Goal: Ask a question

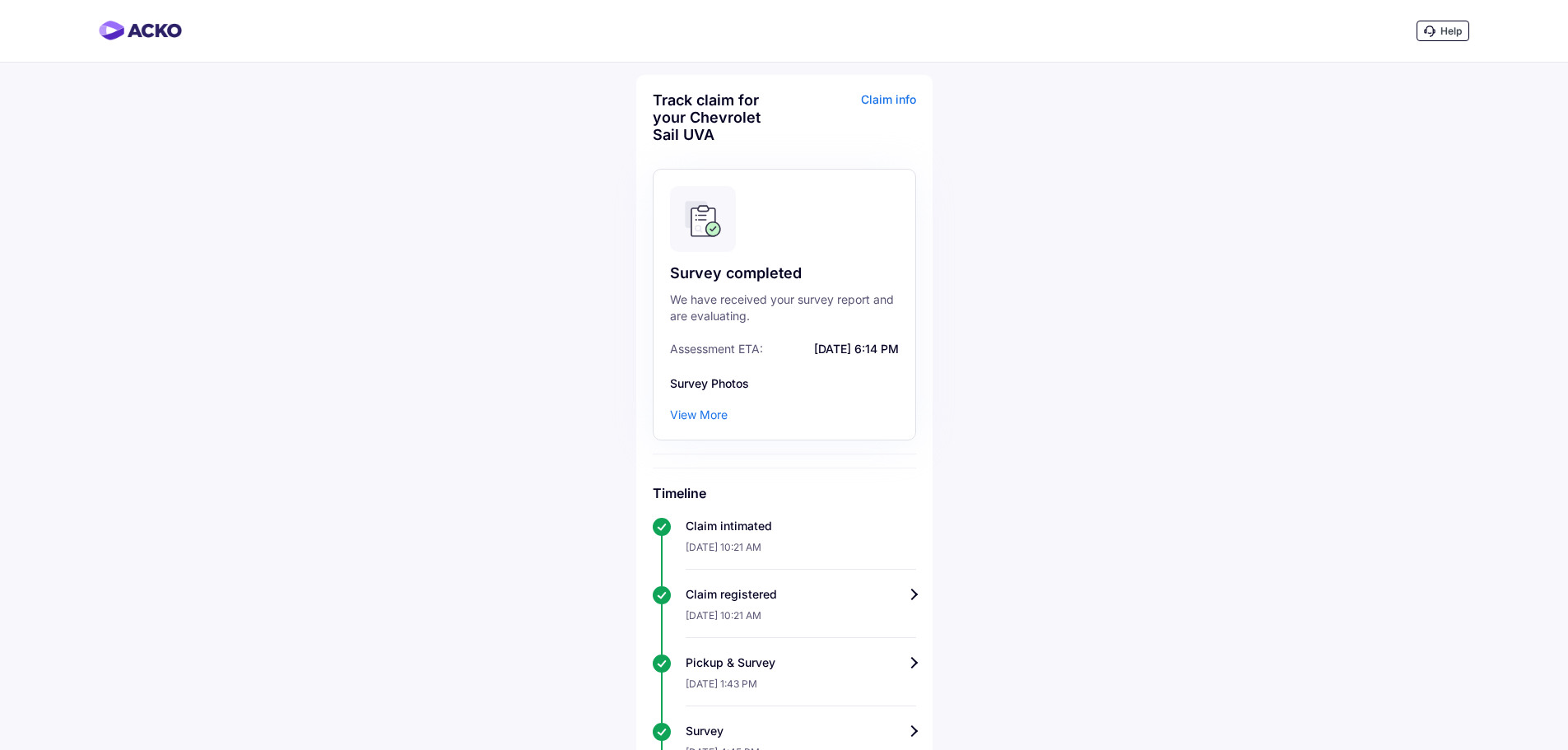
click at [898, 101] on div "Claim info" at bounding box center [852, 123] width 127 height 65
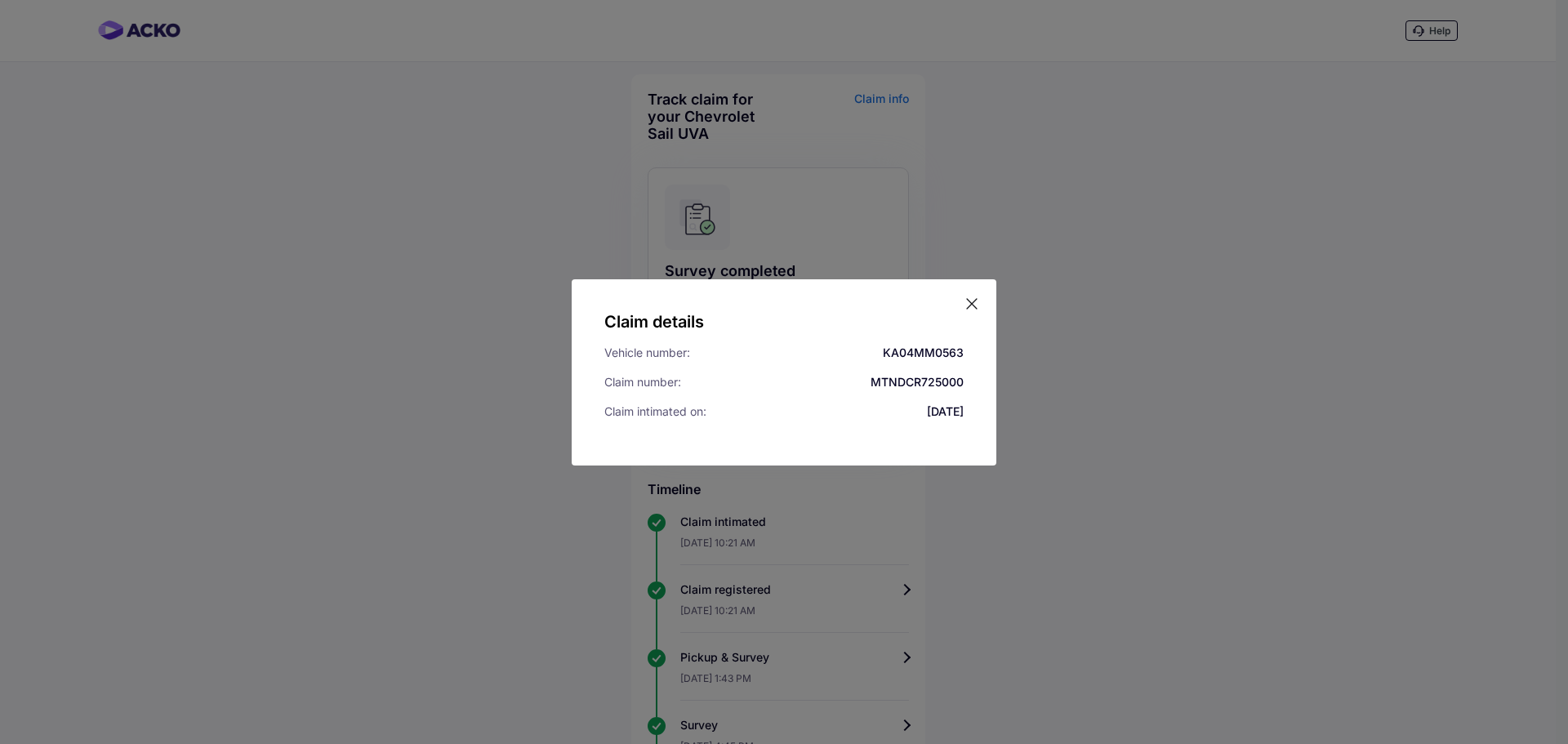
click at [970, 301] on icon at bounding box center [971, 304] width 17 height 17
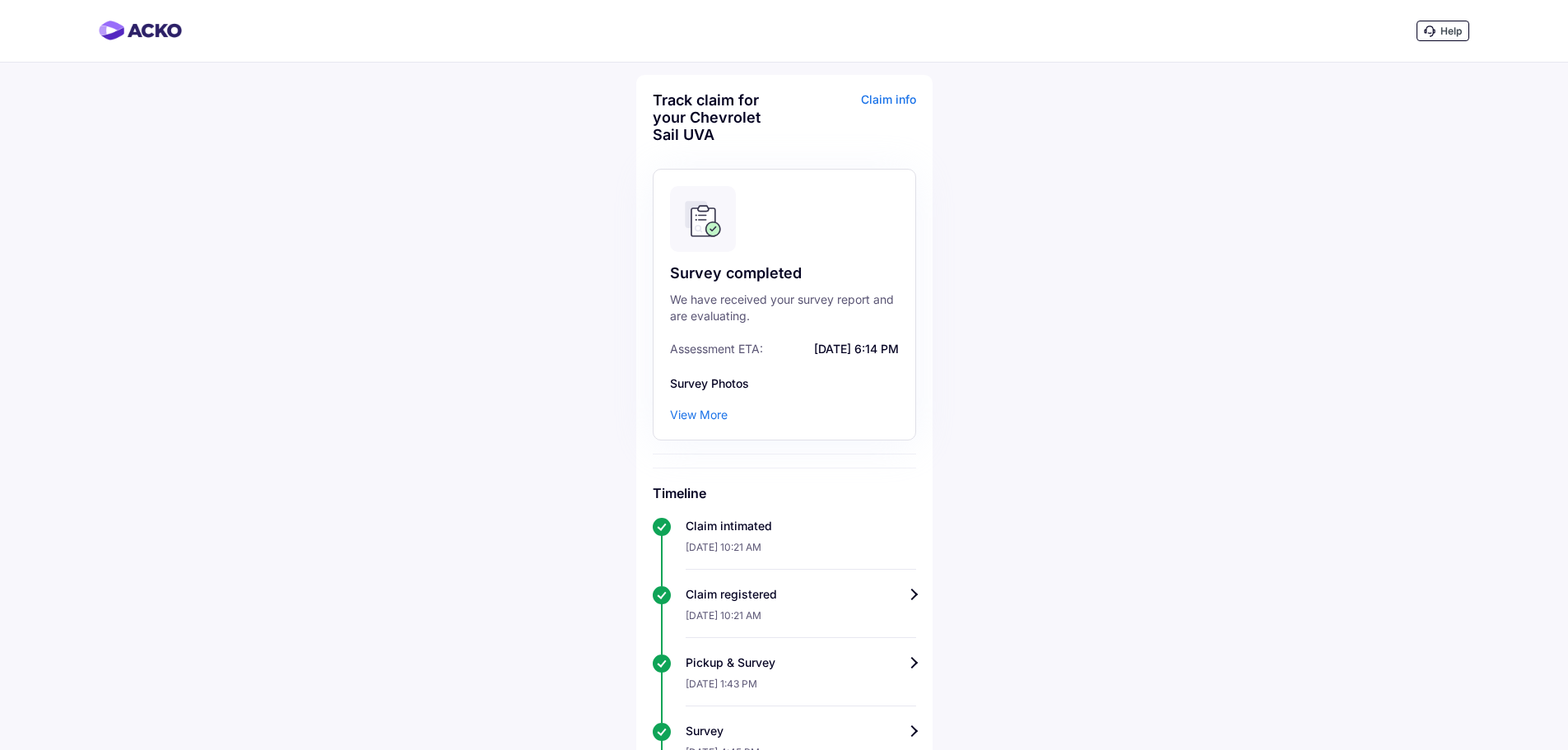
click at [1434, 32] on icon at bounding box center [1429, 30] width 10 height 10
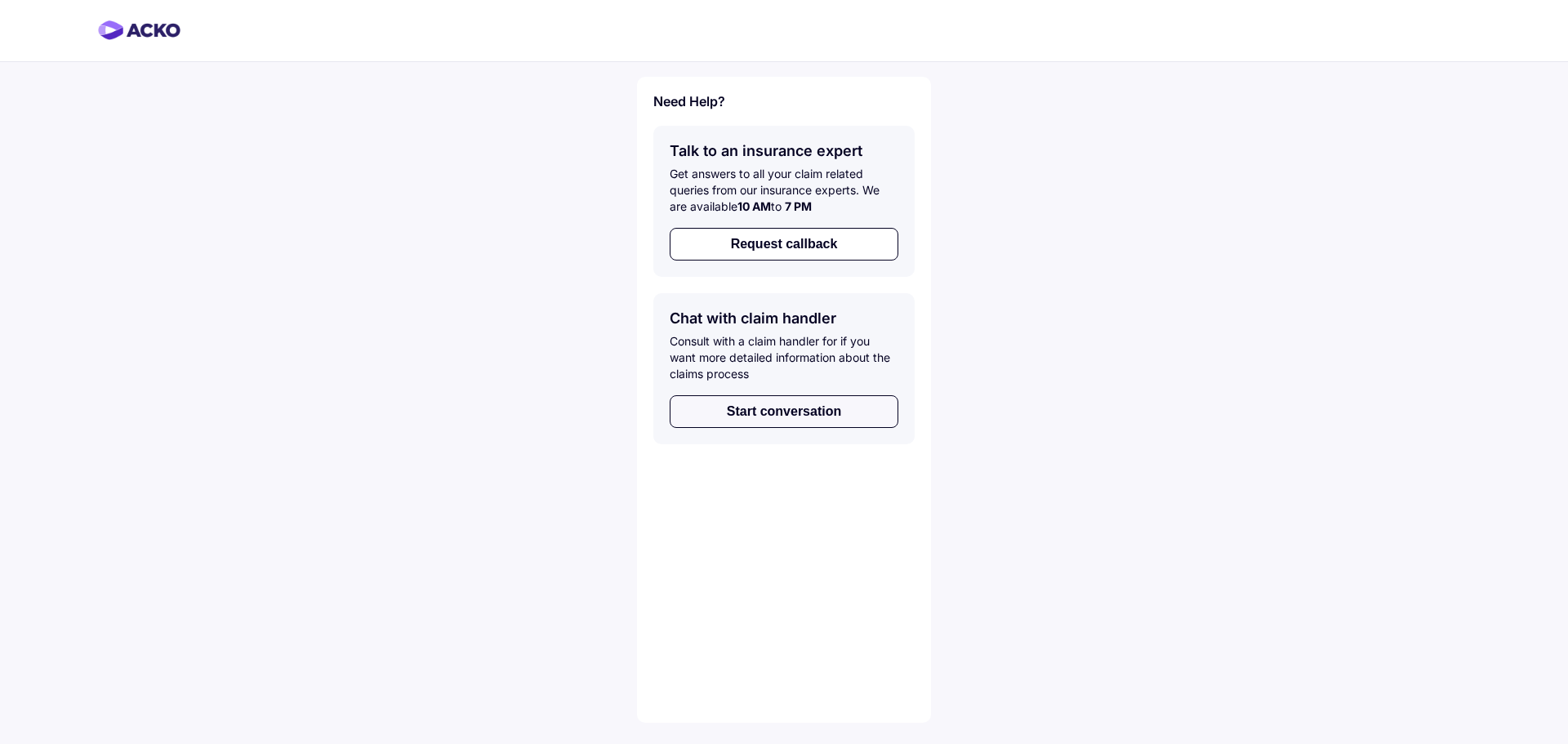
click at [812, 414] on button "Start conversation" at bounding box center [784, 411] width 228 height 32
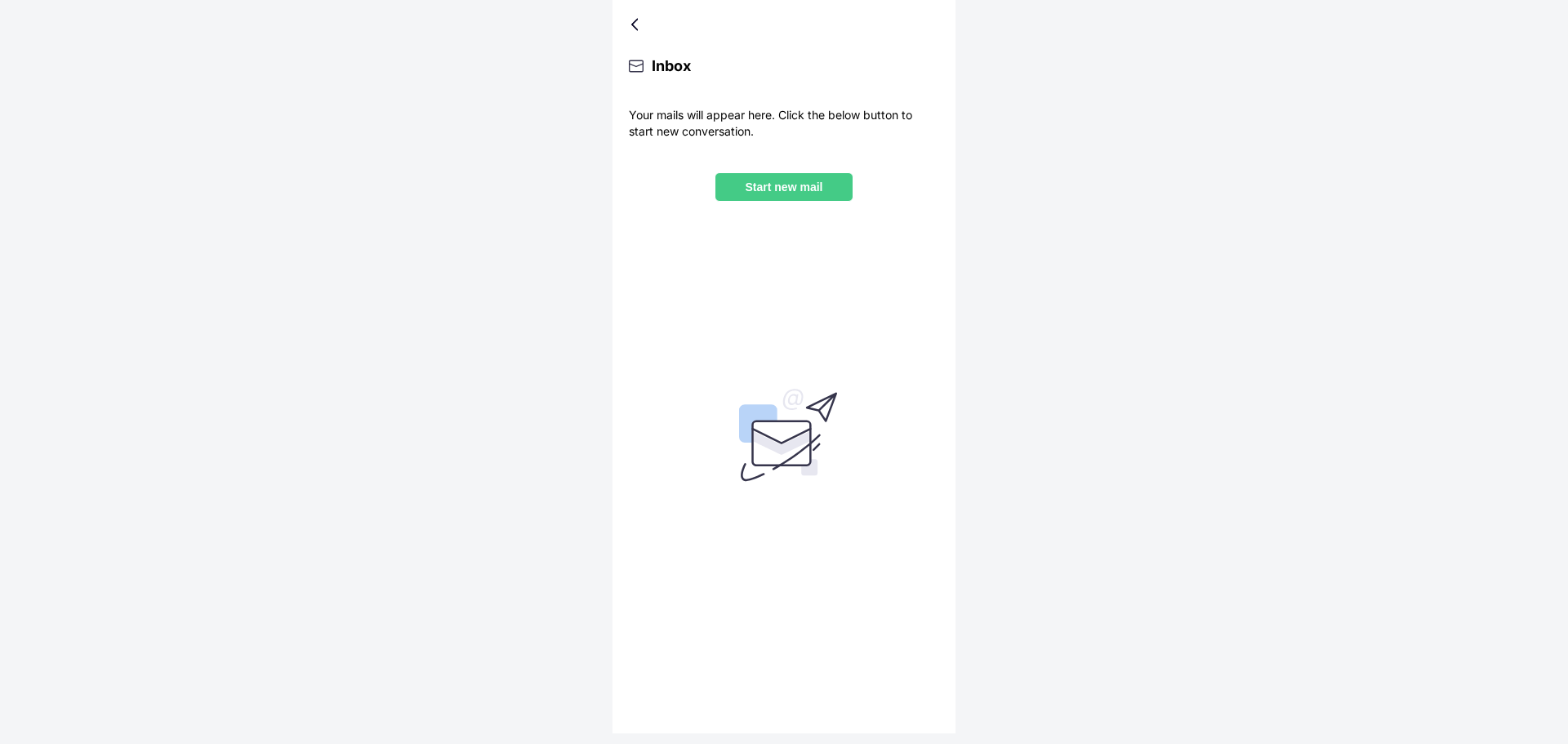
click at [795, 187] on p "Start new mail" at bounding box center [784, 186] width 111 height 13
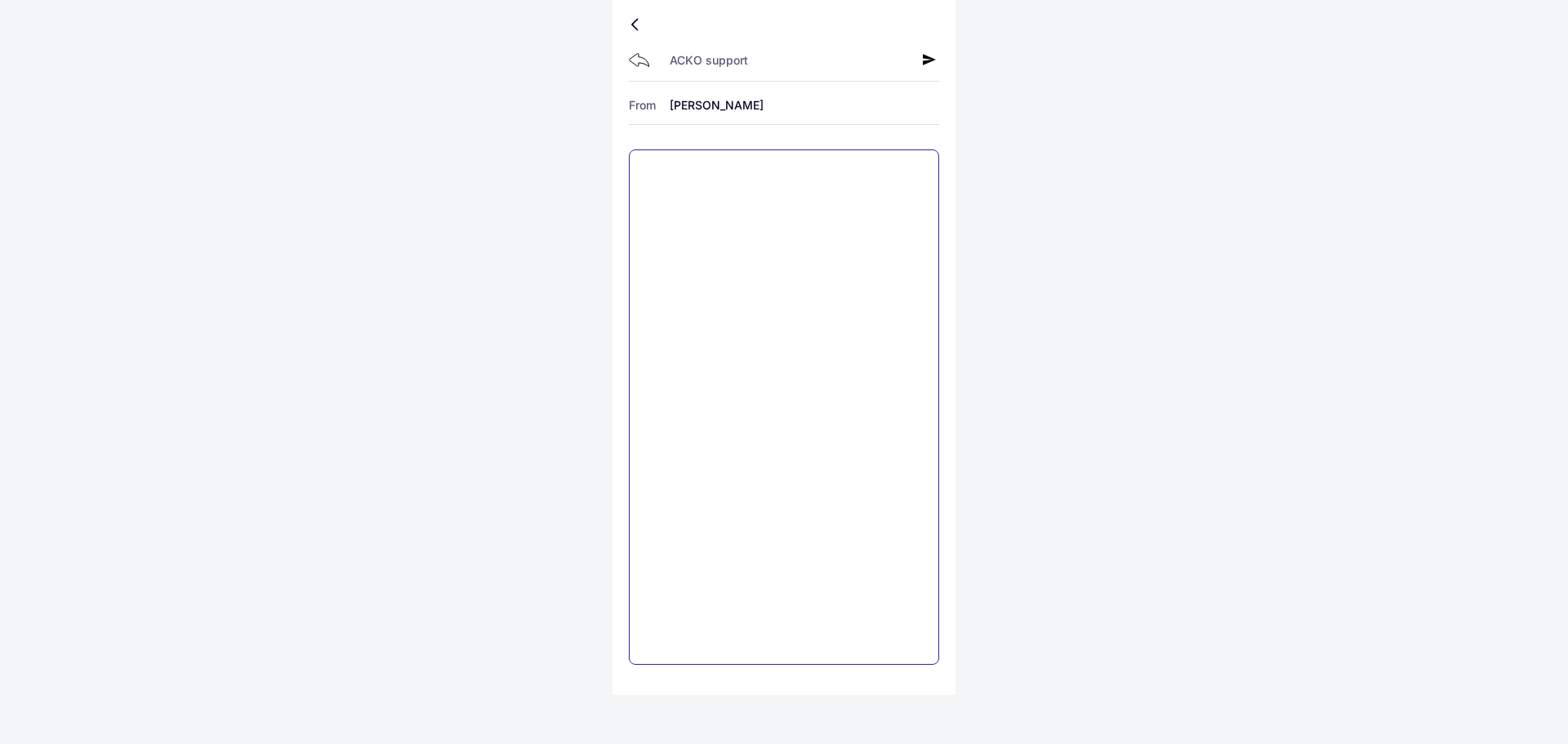
click at [723, 195] on textarea at bounding box center [784, 406] width 310 height 515
type textarea "**********"
click at [929, 59] on icon at bounding box center [929, 59] width 13 height 13
